Goal: Task Accomplishment & Management: Complete application form

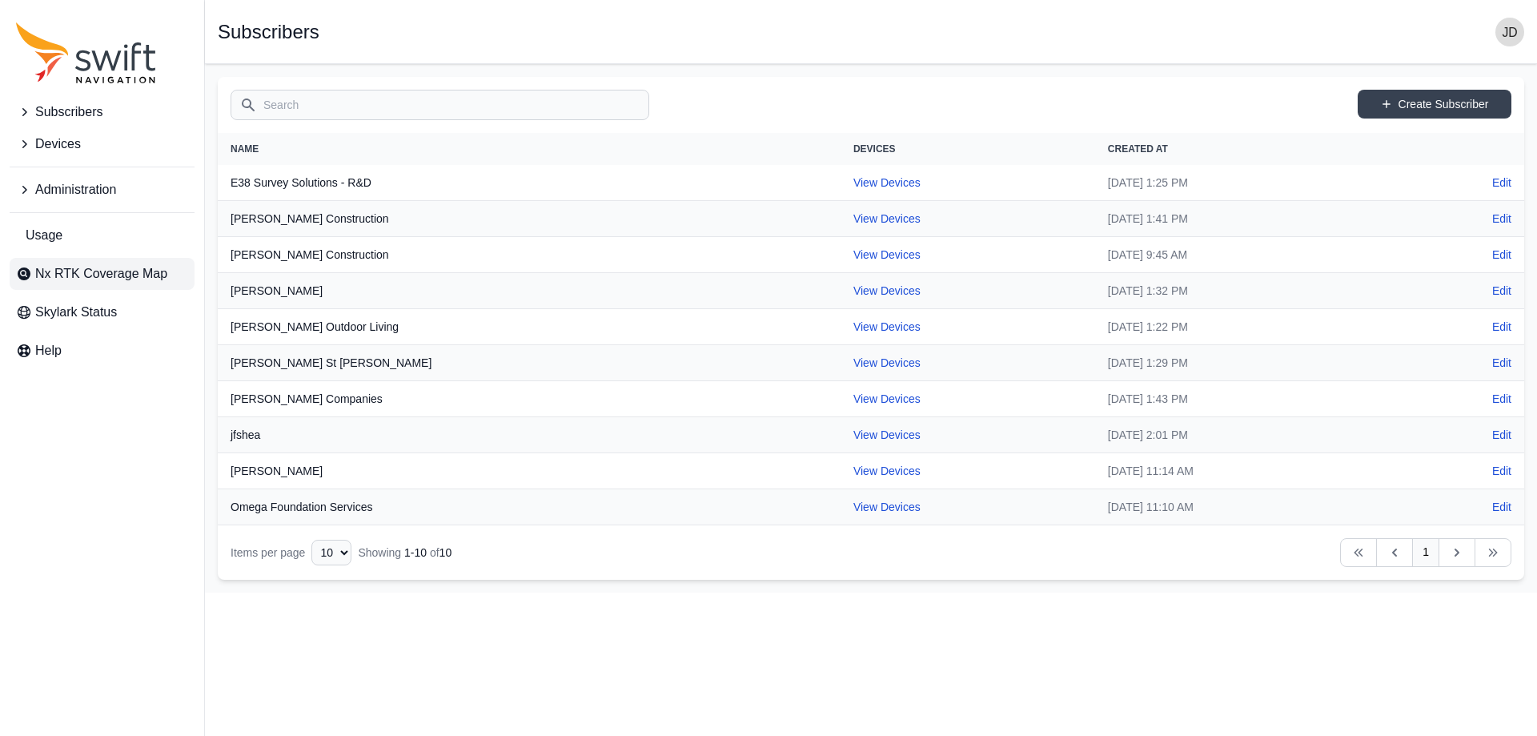
click at [95, 275] on span "Nx RTK Coverage Map" at bounding box center [101, 273] width 132 height 19
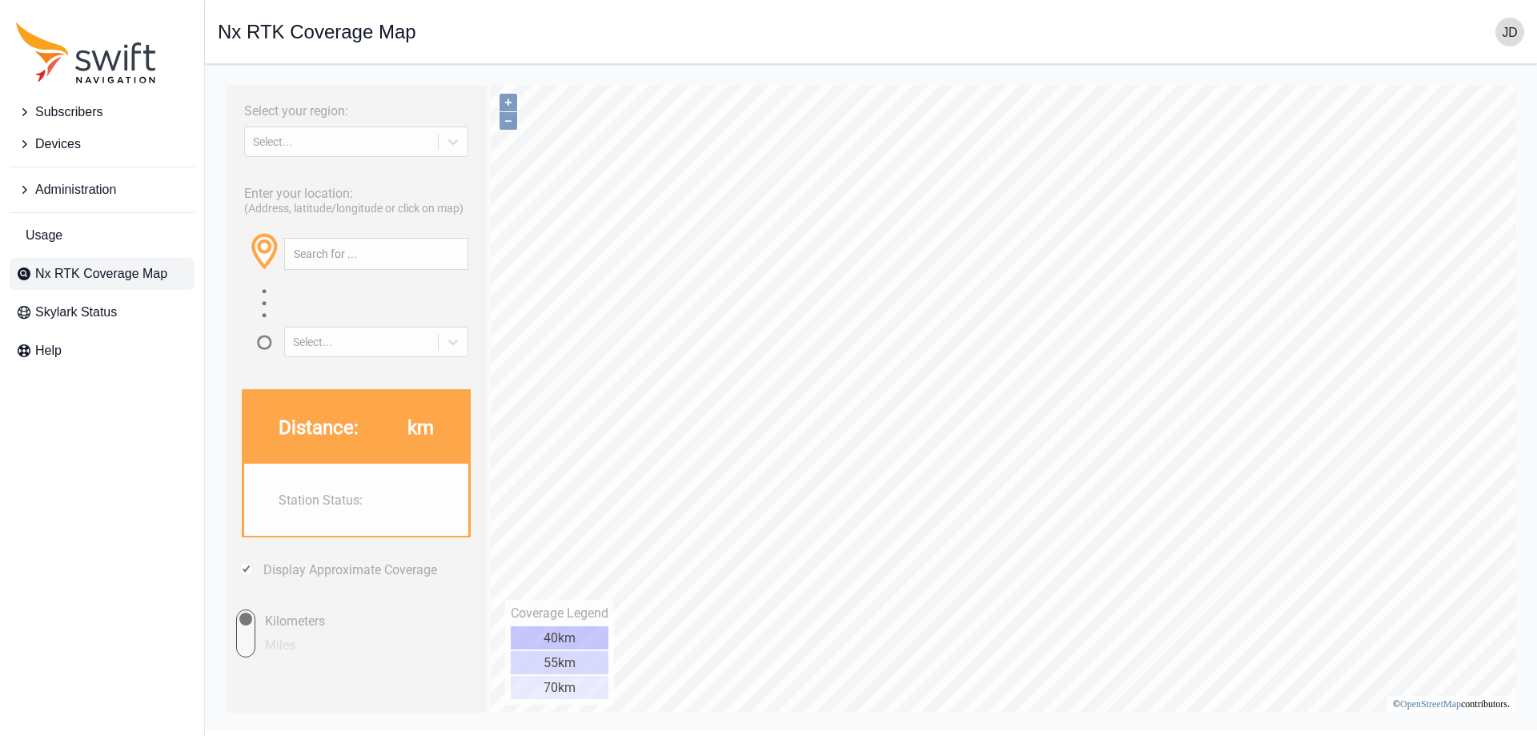
click at [81, 189] on span "Administration" at bounding box center [75, 189] width 81 height 19
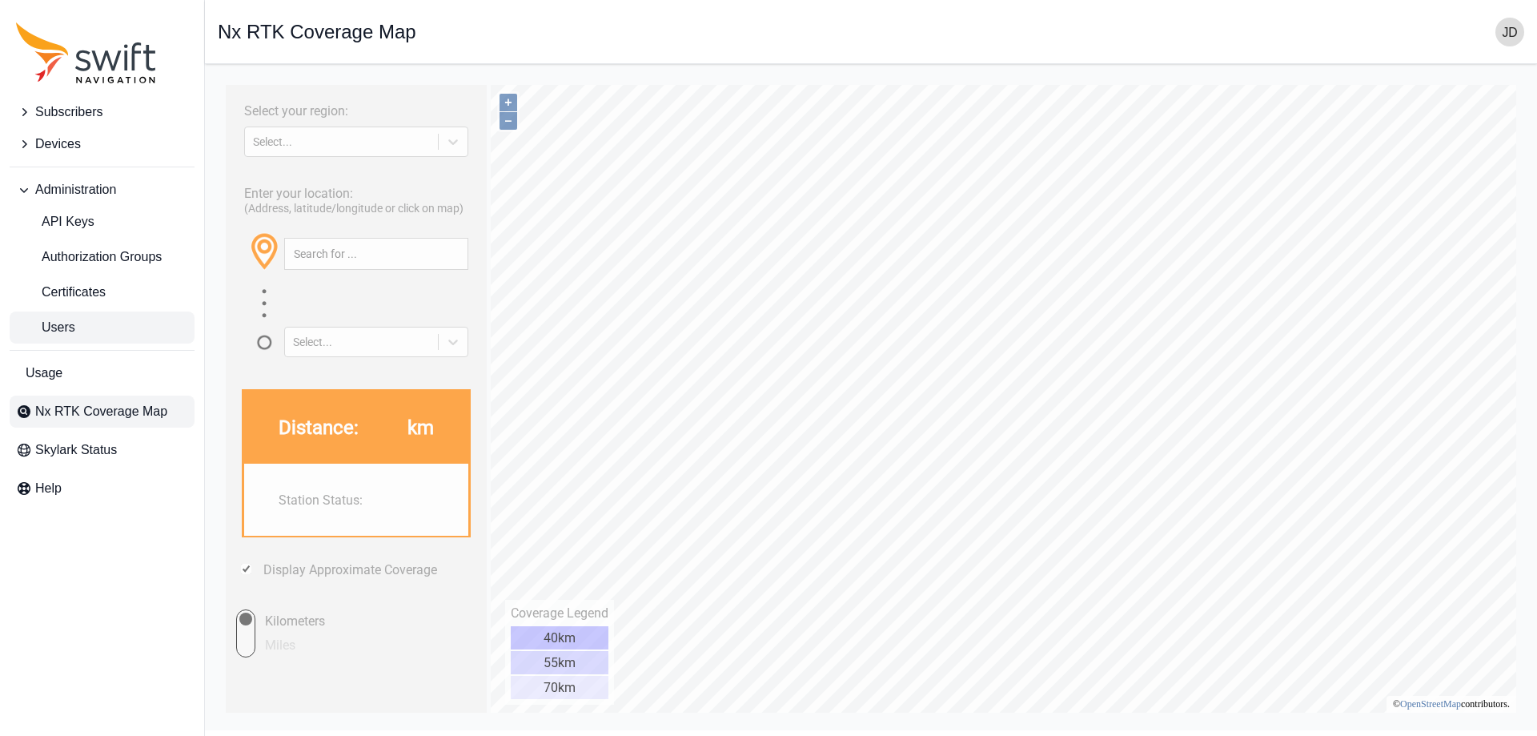
click at [110, 320] on link "Users" at bounding box center [102, 327] width 185 height 32
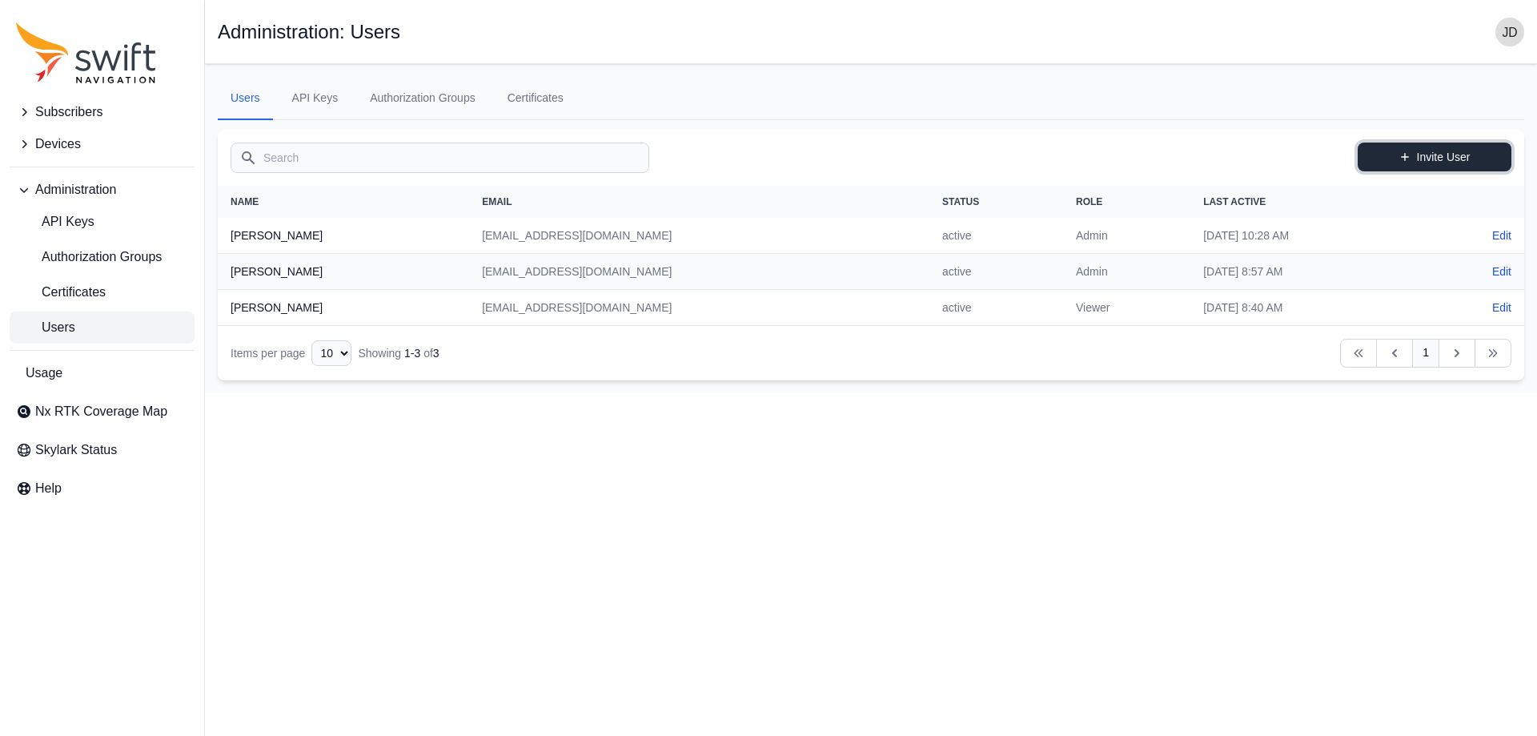
click at [1443, 164] on link "Invite User" at bounding box center [1435, 156] width 154 height 29
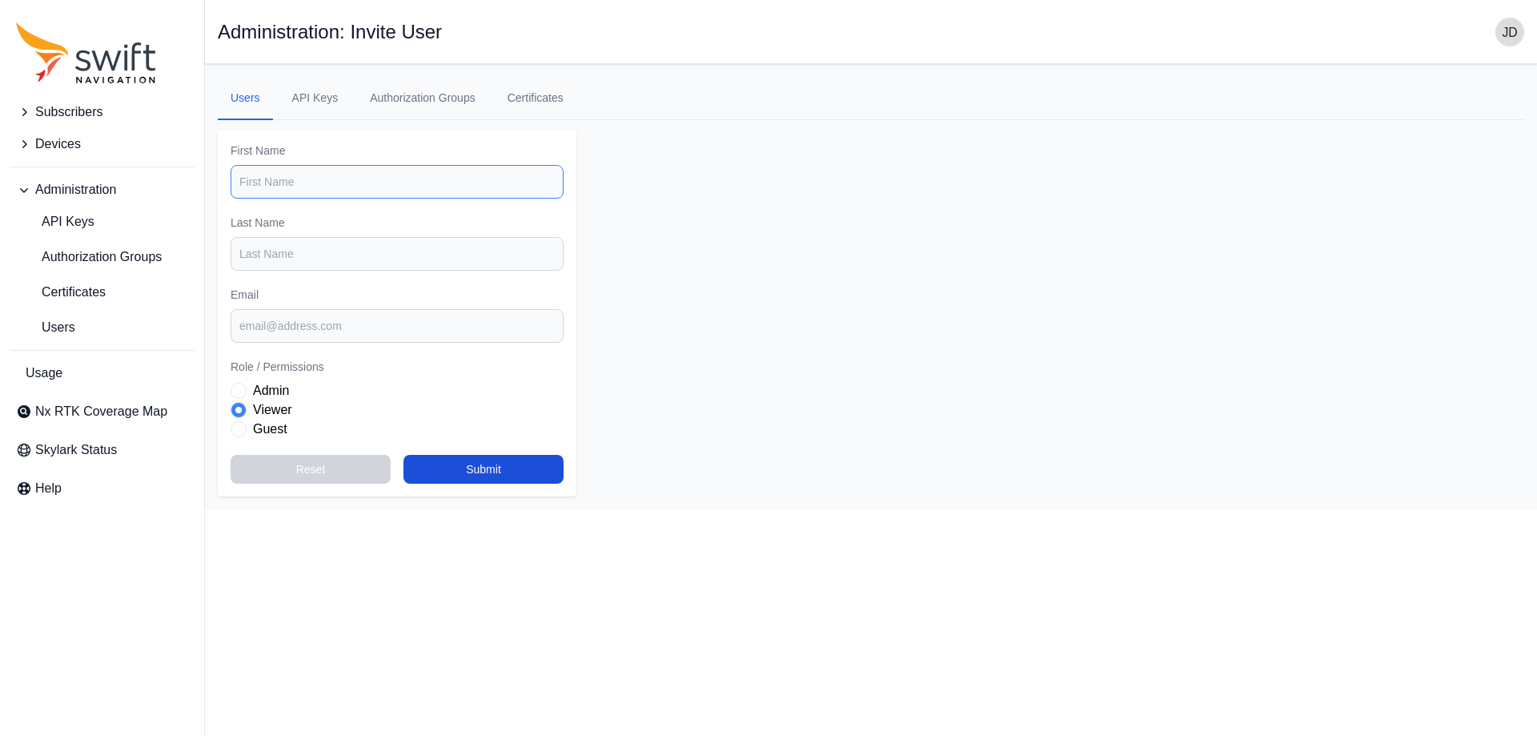
click at [369, 198] on body "Subscribers Devices Administration API Keys Authorization Groups Certificates U…" at bounding box center [768, 286] width 1537 height 445
type input "[PERSON_NAME]"
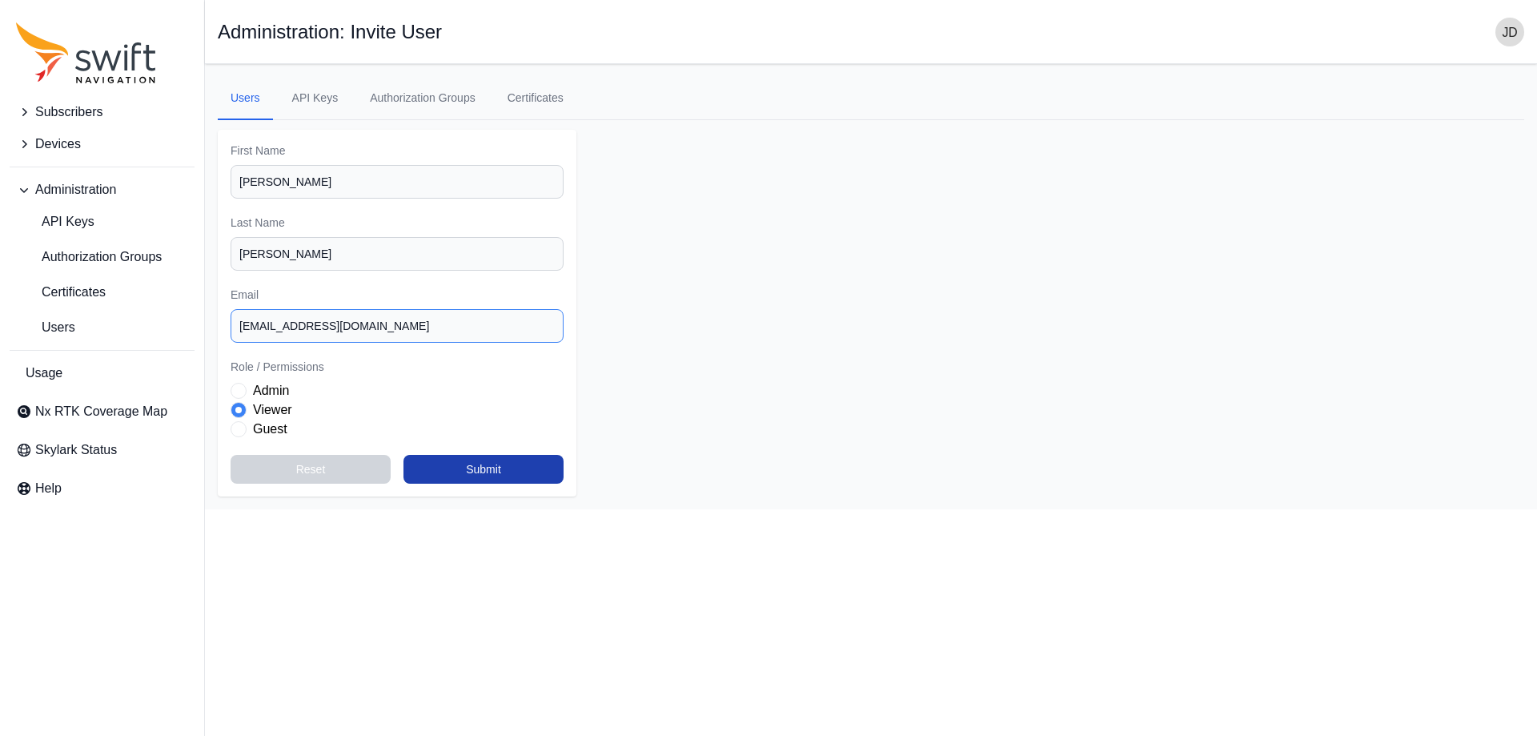
type input "[EMAIL_ADDRESS][DOMAIN_NAME]"
click at [475, 456] on button "Submit" at bounding box center [483, 469] width 160 height 29
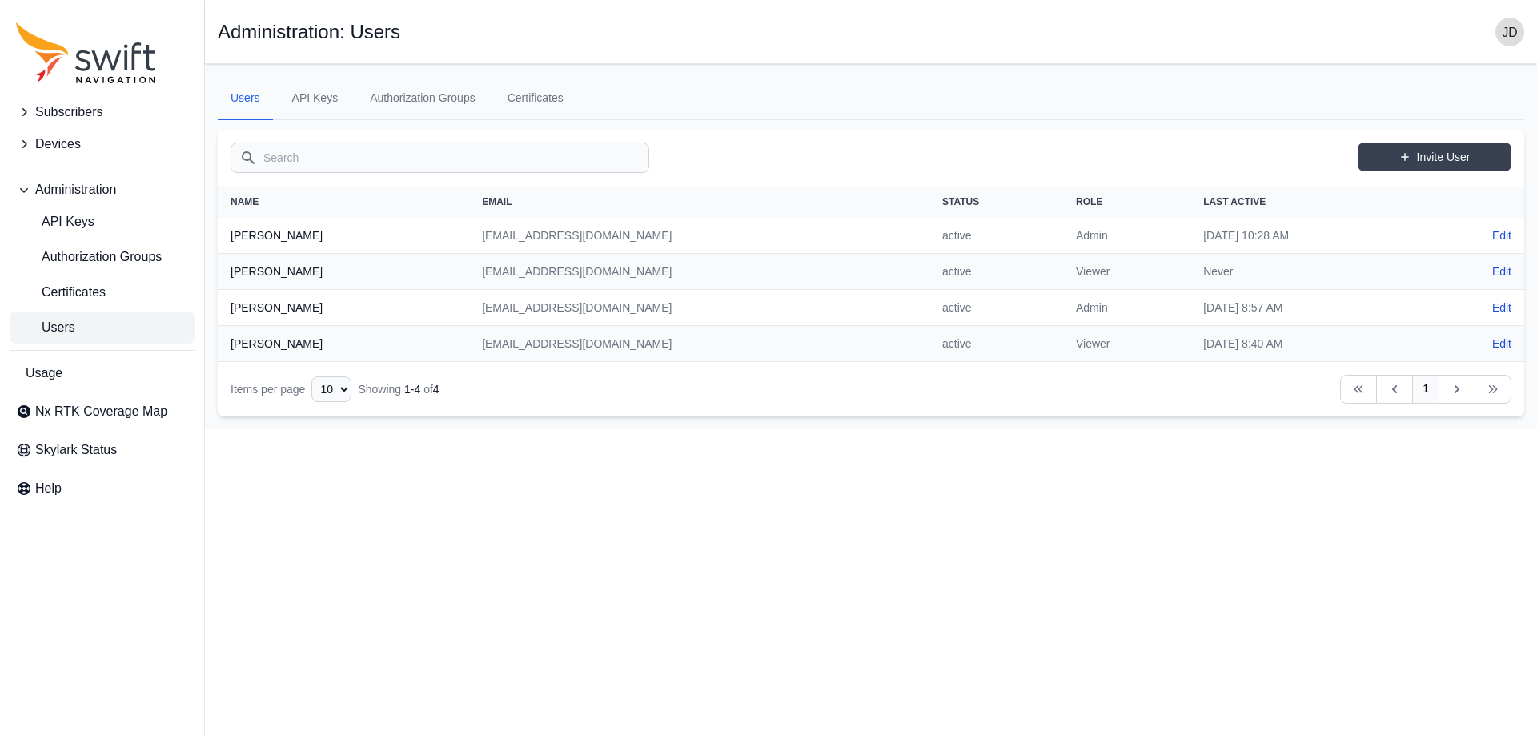
click at [703, 429] on html "Subscribers Devices Administration API Keys Authorization Groups Certificates U…" at bounding box center [768, 214] width 1537 height 429
click at [143, 403] on span "Nx RTK Coverage Map" at bounding box center [101, 411] width 132 height 19
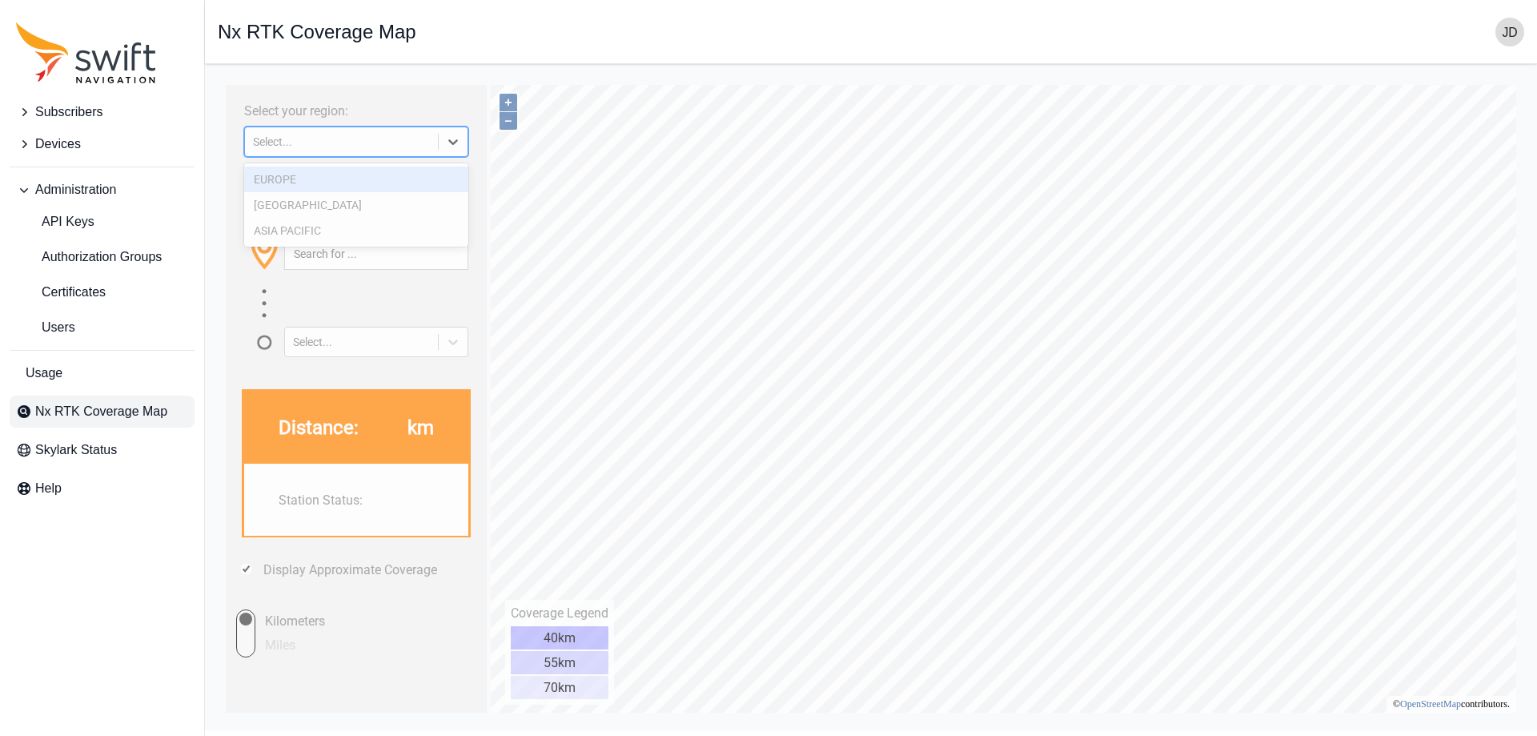
click at [445, 154] on div at bounding box center [453, 141] width 29 height 29
click at [412, 197] on div "[GEOGRAPHIC_DATA]" at bounding box center [356, 205] width 224 height 26
